Goal: Find specific page/section: Find specific page/section

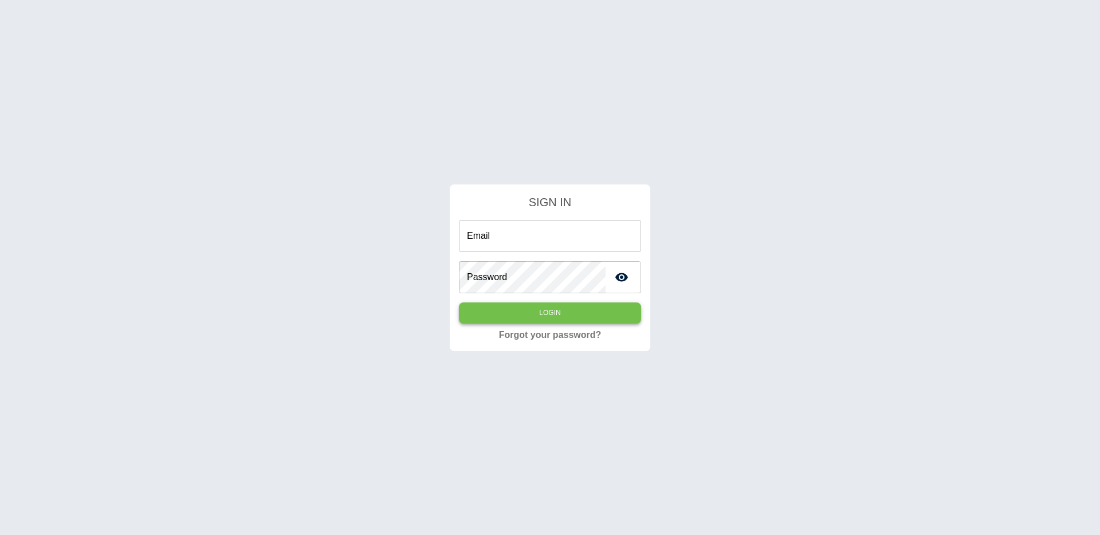
type input "**********"
click at [518, 312] on button "Login" at bounding box center [550, 312] width 182 height 21
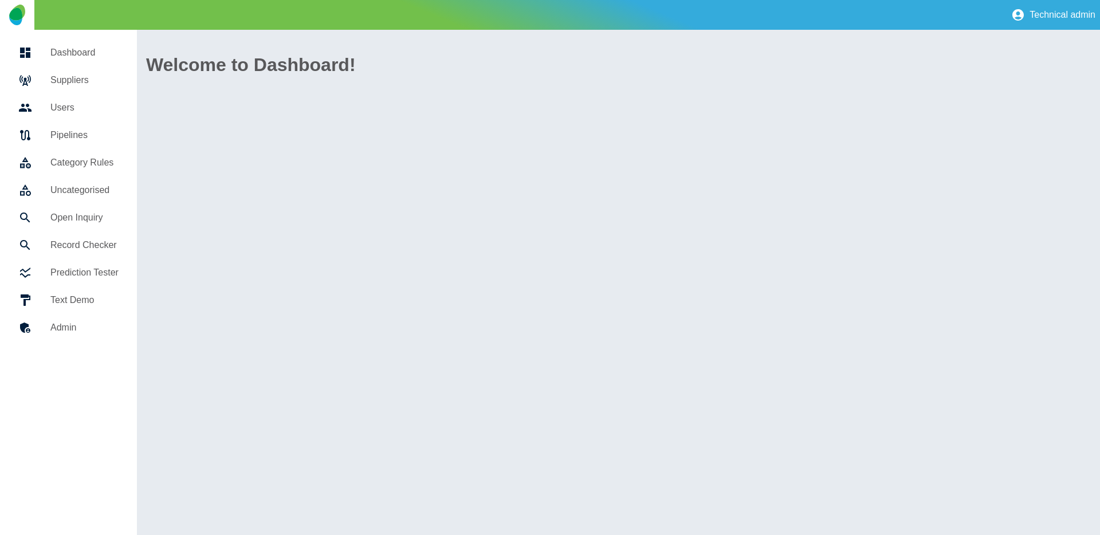
click at [79, 77] on h5 "Suppliers" at bounding box center [84, 80] width 68 height 14
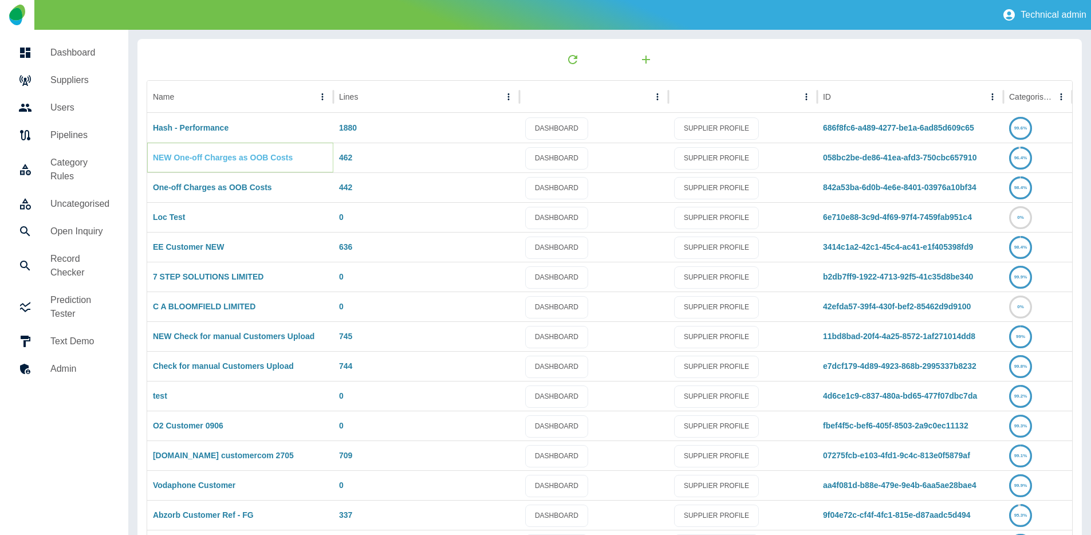
click at [182, 153] on link "NEW One-off Charges as OOB Costs" at bounding box center [223, 157] width 140 height 9
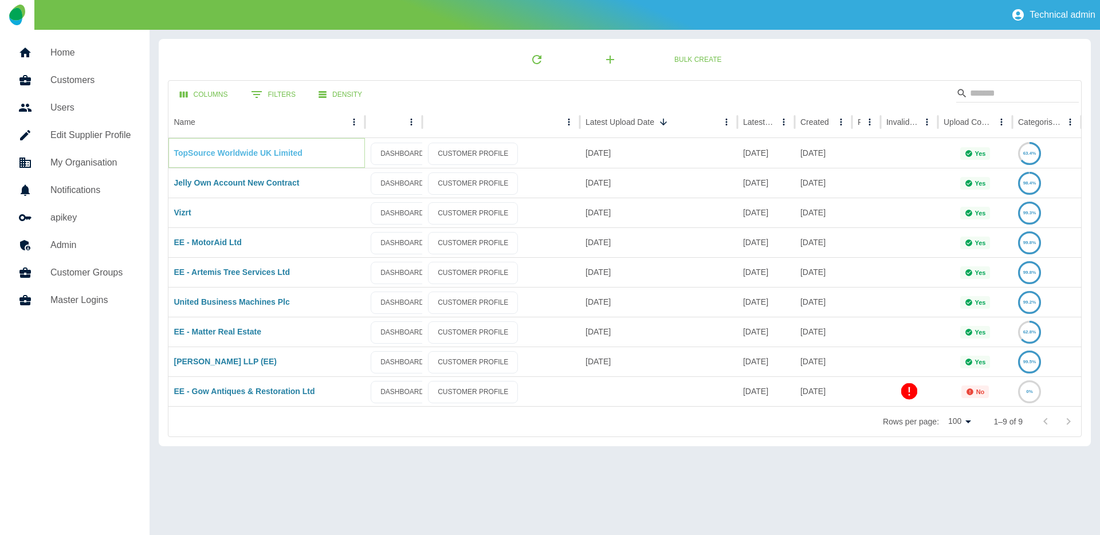
click at [241, 155] on link "TopSource Worldwide UK Limited" at bounding box center [238, 152] width 128 height 9
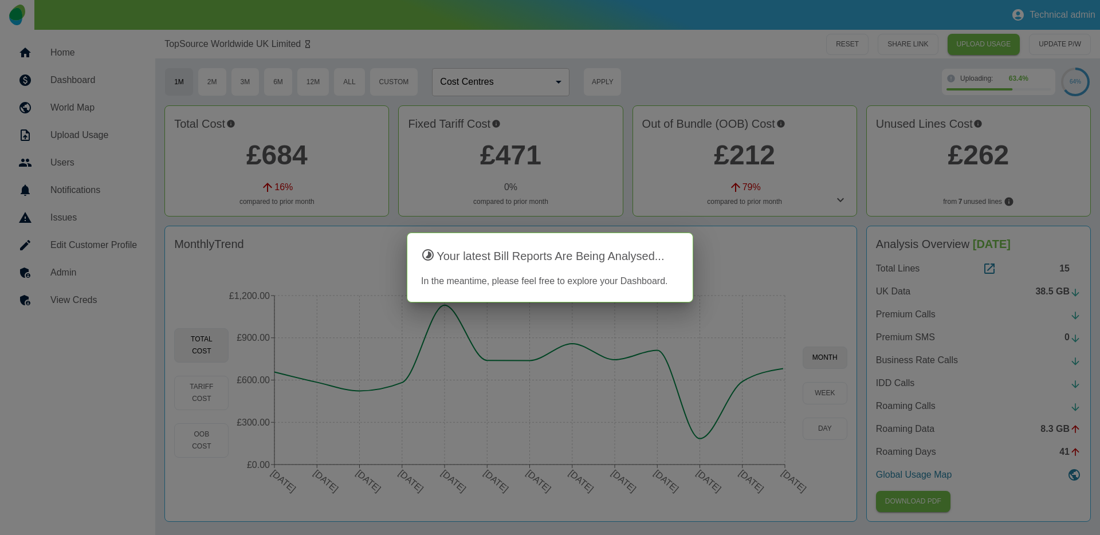
click at [381, 26] on div at bounding box center [550, 267] width 1100 height 535
